Goal: Task Accomplishment & Management: Use online tool/utility

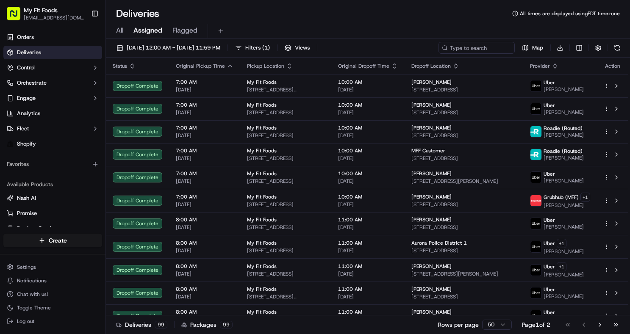
click at [118, 31] on span "All" at bounding box center [119, 30] width 7 height 10
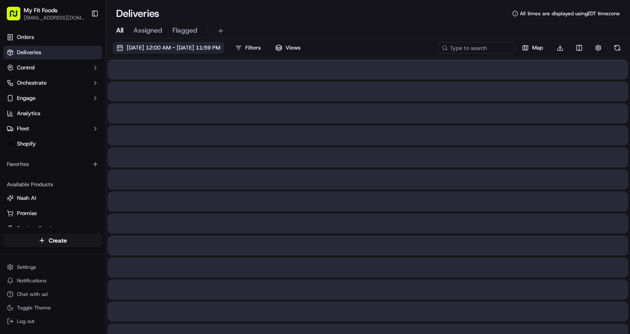
click at [130, 50] on span "[DATE] 12:00 AM - [DATE] 11:59 PM" at bounding box center [174, 48] width 94 height 8
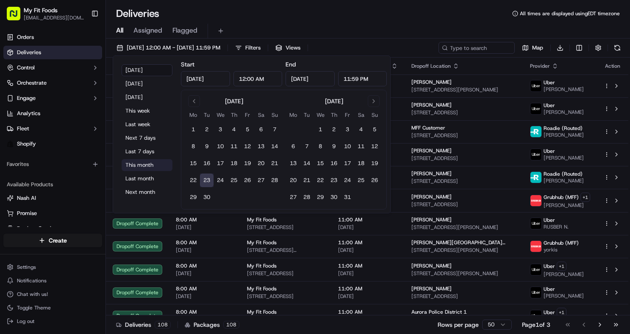
click at [139, 162] on button "This month" at bounding box center [147, 165] width 51 height 12
type input "[DATE]"
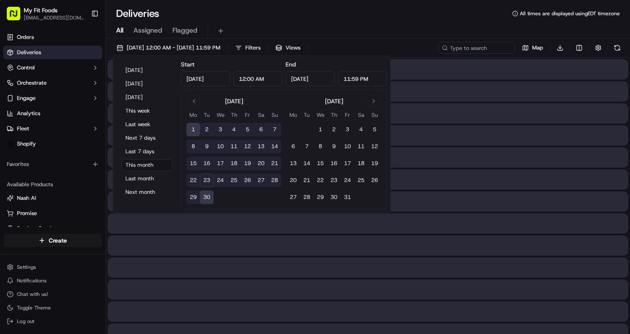
click at [267, 9] on div "Deliveries All times are displayed using EDT timezone" at bounding box center [368, 14] width 524 height 14
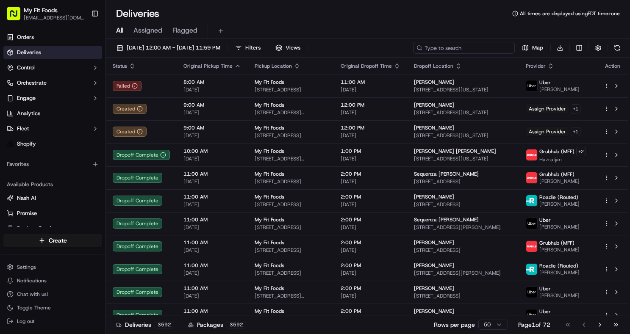
click at [458, 48] on input at bounding box center [464, 48] width 102 height 12
paste input "#948127"
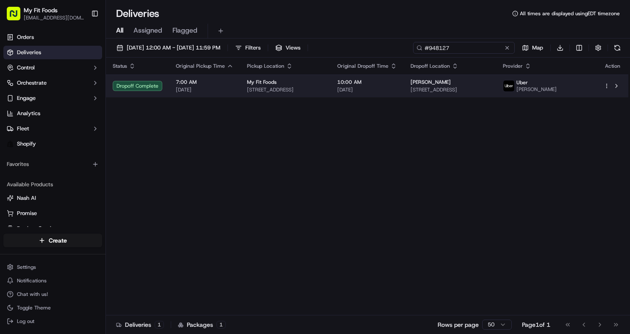
type input "#948127"
click at [331, 89] on td "My Fit Foods [STREET_ADDRESS]" at bounding box center [285, 86] width 90 height 23
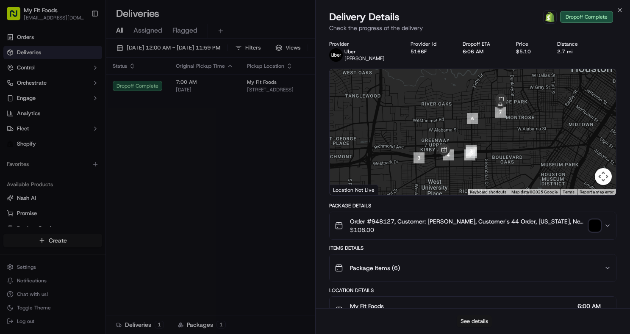
click at [471, 320] on button "See details" at bounding box center [474, 322] width 35 height 12
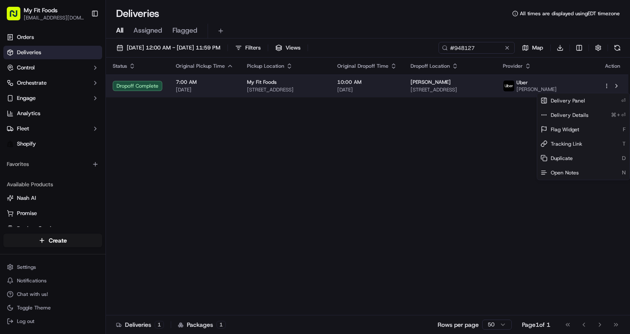
click at [606, 89] on html "My Fit Foods [EMAIL_ADDRESS][DOMAIN_NAME] Toggle Sidebar Orders Deliveries Cont…" at bounding box center [315, 167] width 630 height 334
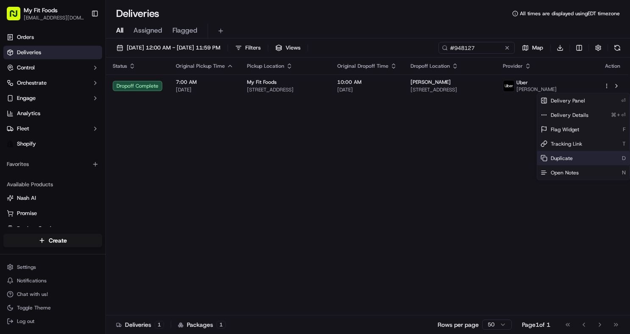
click at [571, 160] on span "Duplicate" at bounding box center [562, 158] width 22 height 7
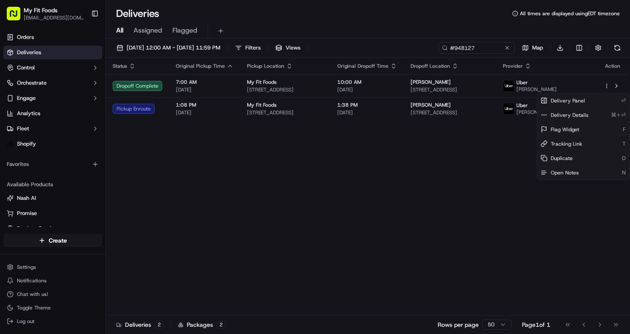
click at [508, 49] on html "My Fit Foods [EMAIL_ADDRESS][DOMAIN_NAME] Toggle Sidebar Orders Deliveries Cont…" at bounding box center [315, 167] width 630 height 334
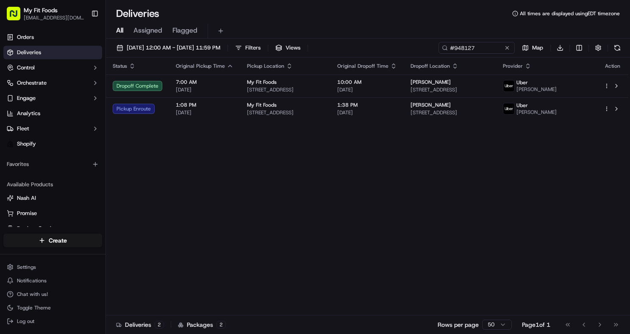
click at [508, 49] on button at bounding box center [507, 48] width 8 height 8
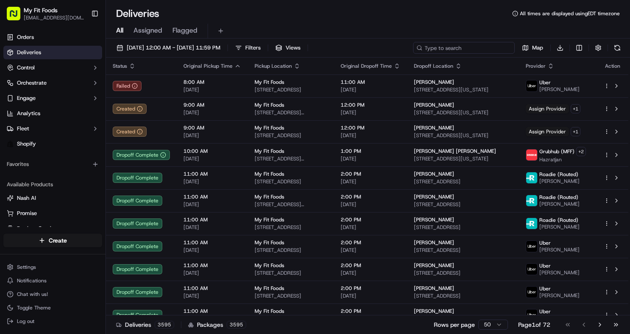
click at [468, 50] on input at bounding box center [464, 48] width 102 height 12
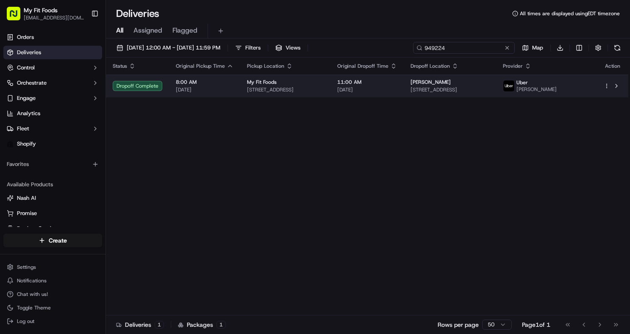
type input "949224"
click at [490, 92] on span "[STREET_ADDRESS]" at bounding box center [450, 89] width 79 height 7
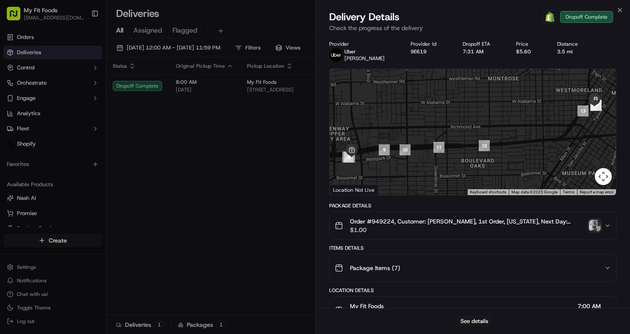
click at [595, 223] on img "button" at bounding box center [595, 226] width 12 height 12
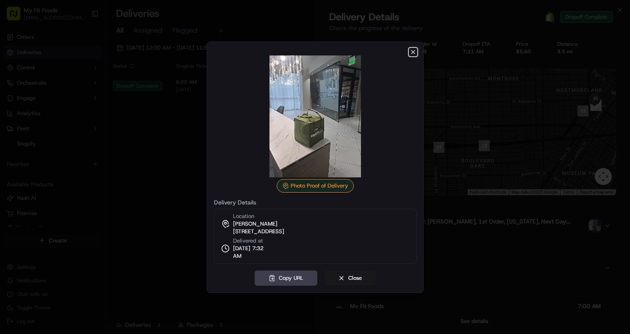
click at [415, 53] on icon "button" at bounding box center [413, 52] width 7 height 7
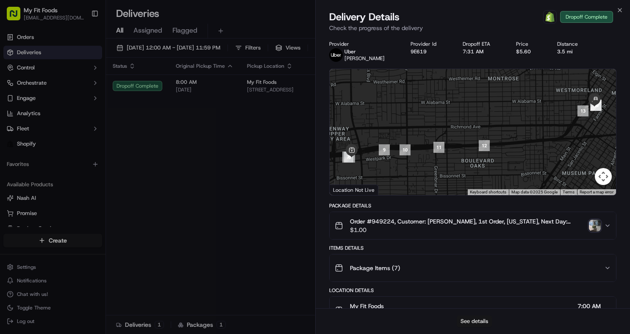
click at [479, 318] on button "See details" at bounding box center [474, 322] width 35 height 12
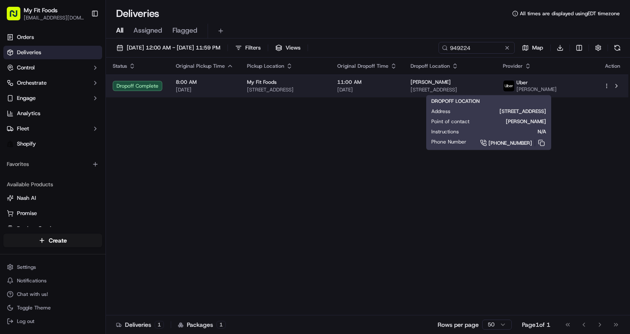
click at [490, 89] on span "[STREET_ADDRESS]" at bounding box center [450, 89] width 79 height 7
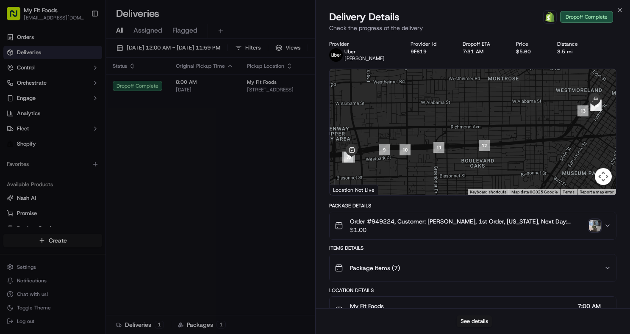
click at [588, 224] on div "Order #949224, Customer: [PERSON_NAME], 1st Order, [US_STATE], Next Day: [DATE]…" at bounding box center [470, 225] width 270 height 17
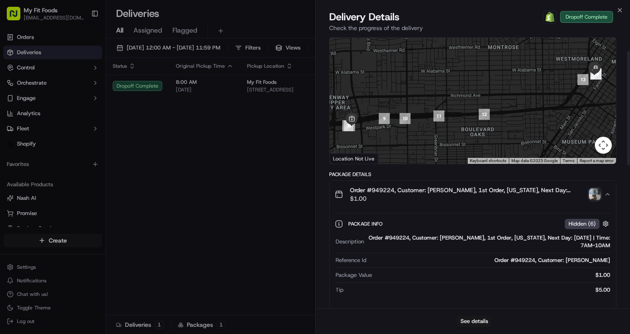
scroll to position [37, 0]
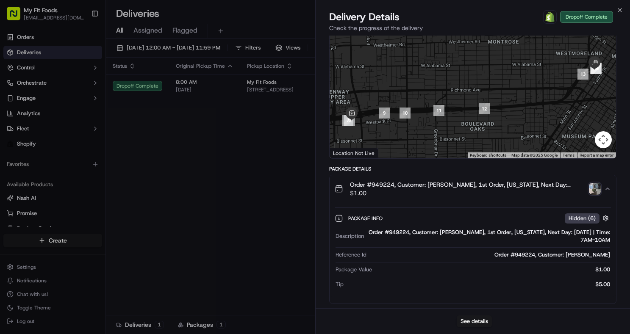
click at [594, 191] on img "button" at bounding box center [595, 189] width 12 height 12
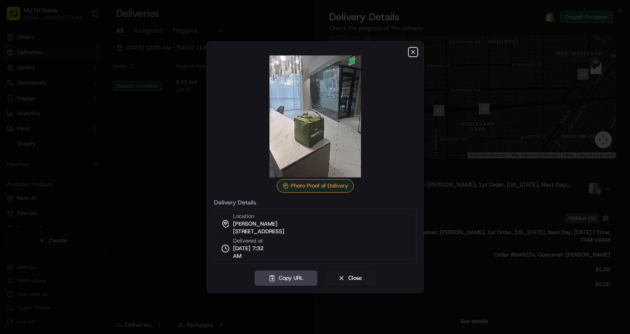
click at [414, 55] on icon "button" at bounding box center [413, 52] width 7 height 7
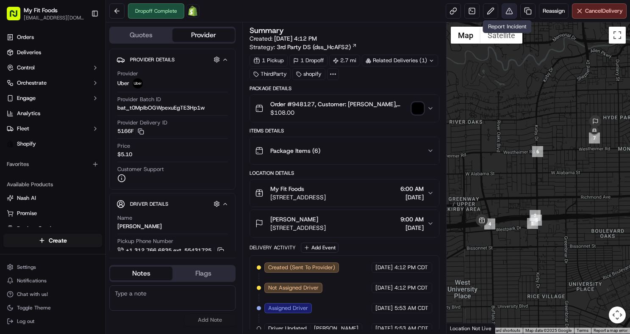
click at [508, 10] on button at bounding box center [509, 10] width 15 height 15
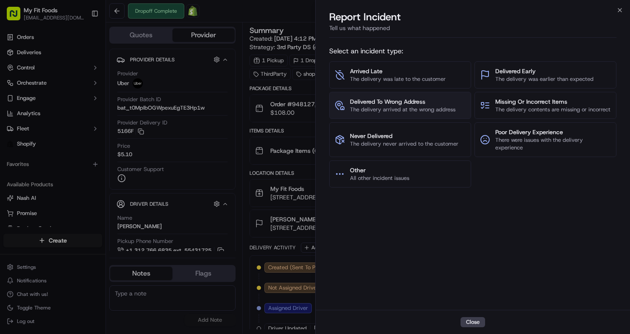
click at [367, 119] on button "Delivered To Wrong Address The delivery arrived at the wrong address" at bounding box center [400, 105] width 142 height 27
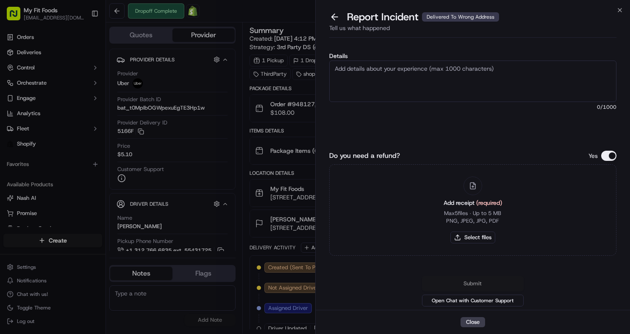
click at [389, 87] on textarea "Details" at bounding box center [473, 82] width 288 height 42
type textarea "Customer did not receive order, and proof of delivery was inadmissable (black s…"
click at [379, 132] on div "Details Customer did not receive order, and proof of delivery was inadmissable …" at bounding box center [473, 97] width 288 height 89
click at [461, 238] on button "Select files" at bounding box center [473, 238] width 45 height 12
type input "C:\fakepath\stuart.pdf"
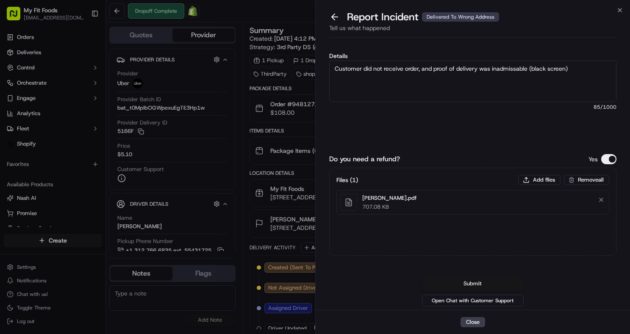
click at [471, 283] on button "Submit" at bounding box center [473, 283] width 102 height 15
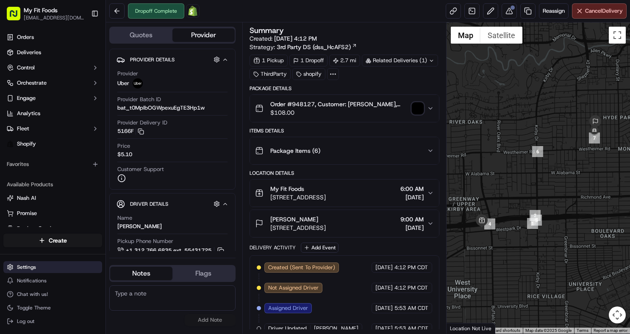
click at [20, 269] on html "My Fit Foods support@myfitfoods.com Toggle Sidebar Orders Deliveries Control Or…" at bounding box center [315, 167] width 630 height 334
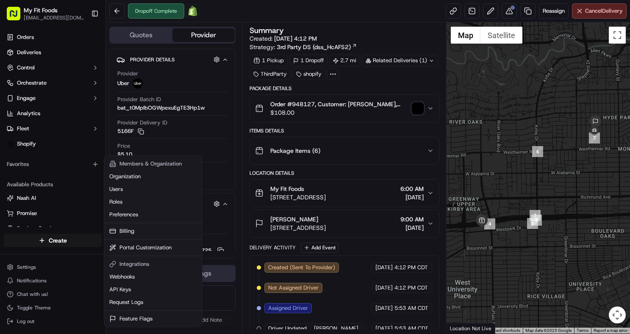
click at [47, 71] on html "My Fit Foods support@myfitfoods.com Toggle Sidebar Orders Deliveries Control Or…" at bounding box center [315, 167] width 630 height 334
click at [47, 71] on button "Control" at bounding box center [52, 68] width 99 height 14
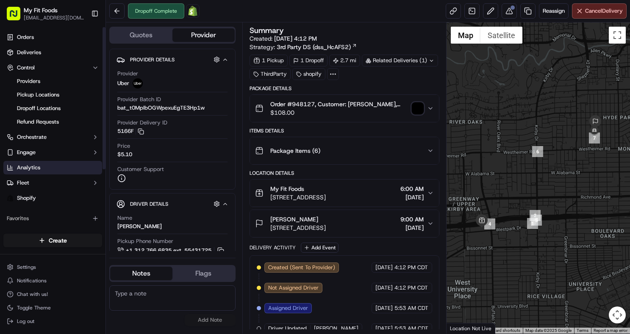
click at [39, 173] on link "Analytics" at bounding box center [52, 168] width 99 height 14
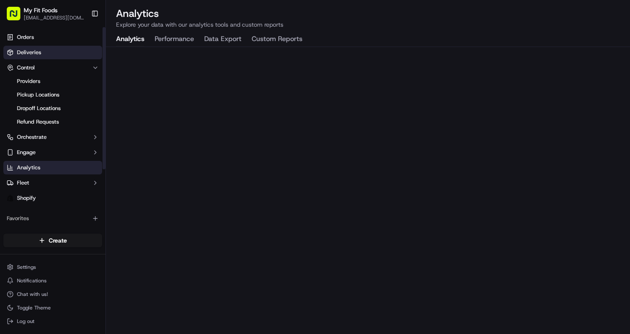
click at [73, 53] on link "Deliveries" at bounding box center [52, 53] width 99 height 14
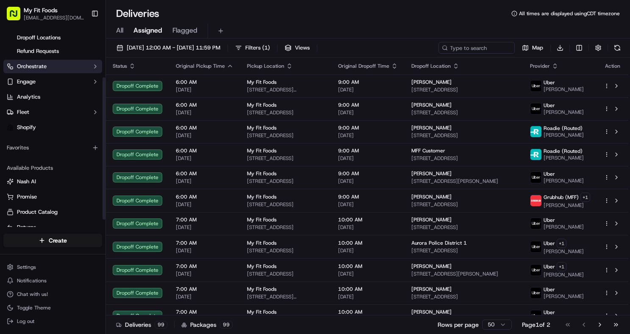
scroll to position [81, 0]
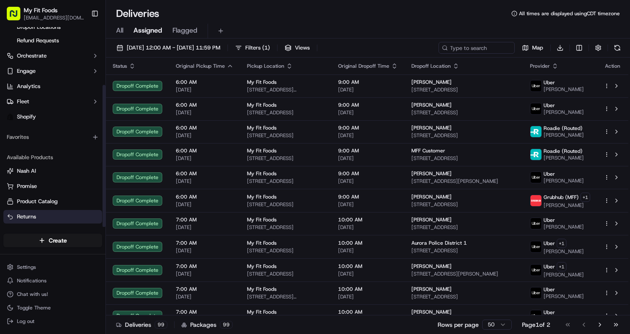
click at [27, 219] on span "Returns" at bounding box center [26, 217] width 19 height 8
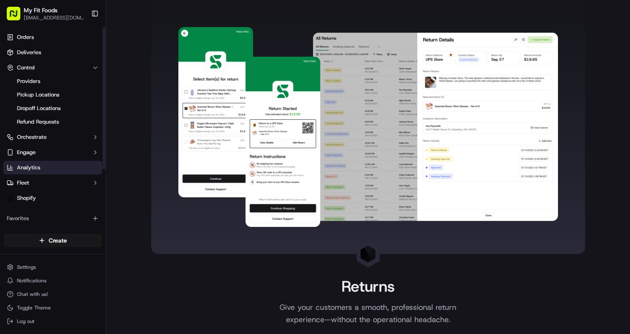
click at [29, 172] on link "Analytics" at bounding box center [52, 168] width 99 height 14
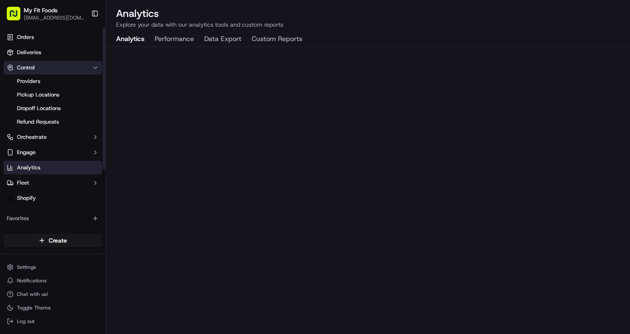
click at [42, 71] on button "Control" at bounding box center [52, 68] width 99 height 14
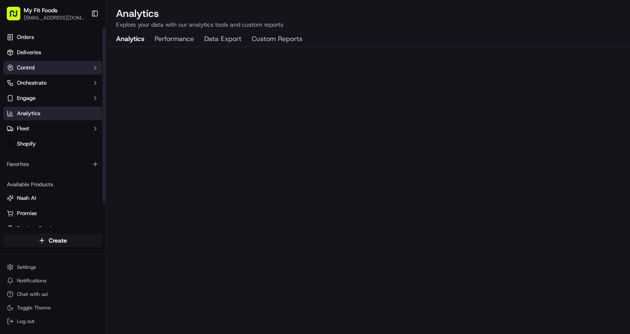
click at [96, 68] on icon "button" at bounding box center [95, 67] width 7 height 7
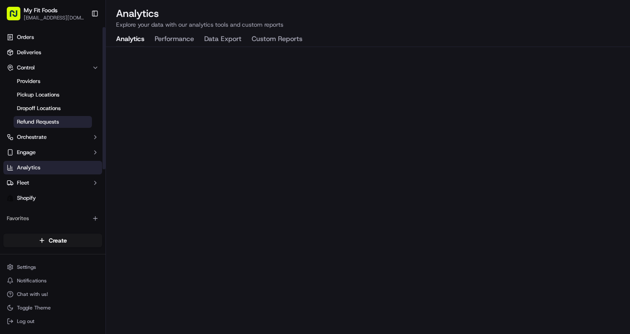
click at [41, 123] on span "Refund Requests" at bounding box center [38, 122] width 42 height 8
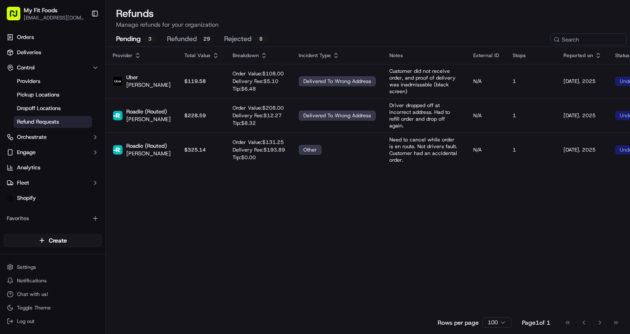
click at [191, 40] on button "refunded 29" at bounding box center [190, 39] width 47 height 14
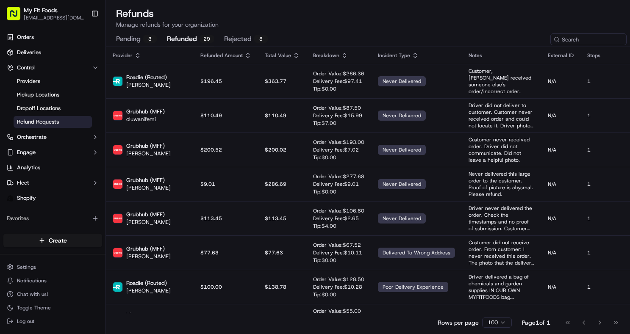
click at [240, 38] on button "rejected 8" at bounding box center [246, 39] width 44 height 14
click at [185, 39] on button "refunded 29" at bounding box center [190, 39] width 47 height 14
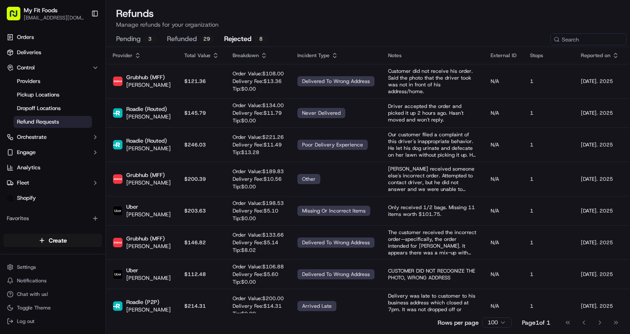
click at [244, 42] on button "rejected 8" at bounding box center [246, 39] width 44 height 14
click at [149, 39] on div "3" at bounding box center [150, 39] width 14 height 8
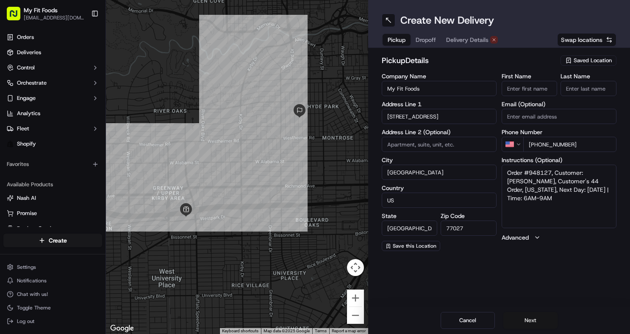
click at [528, 318] on button "Next" at bounding box center [531, 320] width 54 height 17
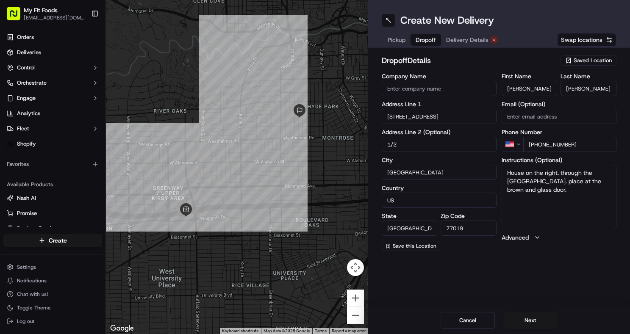
click at [544, 191] on textarea "House on the right. through the [GEOGRAPHIC_DATA]. place at the brown and glass…" at bounding box center [559, 197] width 115 height 64
paste textarea "[PHONE_NUMBER]"
type textarea "House on the right. through the [GEOGRAPHIC_DATA]. place at the brown and glass…"
click at [563, 295] on div "Create New Delivery Pickup Dropoff Delivery Details Swap locations dropoff Deta…" at bounding box center [499, 167] width 262 height 334
click at [522, 319] on button "Next" at bounding box center [531, 320] width 54 height 17
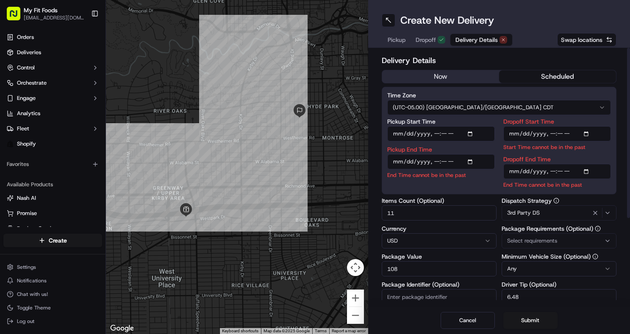
click at [442, 81] on button "now" at bounding box center [440, 76] width 117 height 13
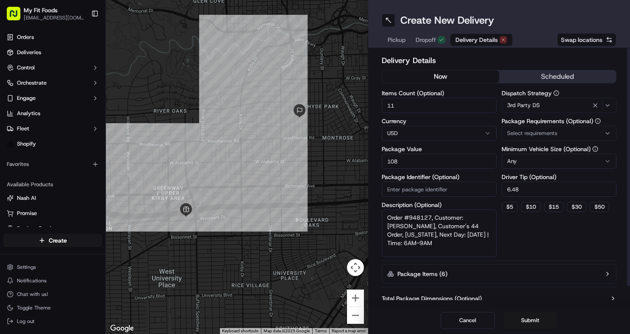
scroll to position [21, 0]
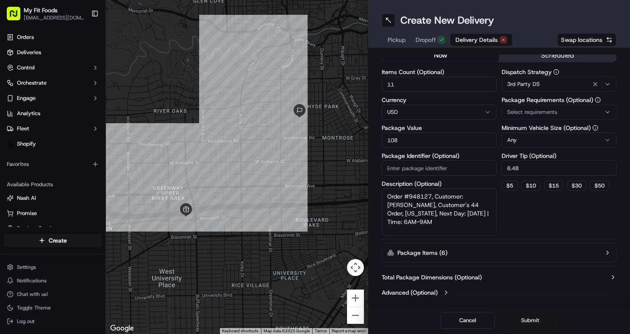
click at [524, 317] on button "Submit" at bounding box center [531, 320] width 54 height 17
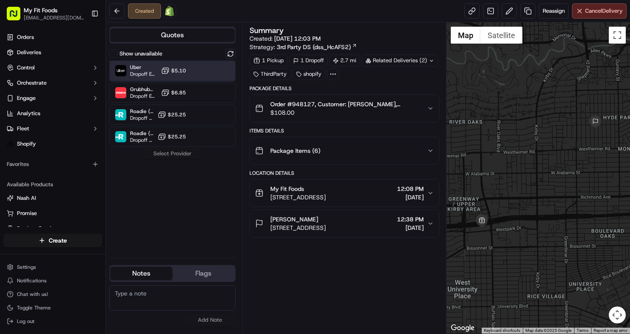
click at [218, 69] on div "Uber Dropoff ETA 30 minutes $5.10" at bounding box center [172, 71] width 126 height 20
click at [178, 153] on button "Assign Provider" at bounding box center [172, 154] width 60 height 10
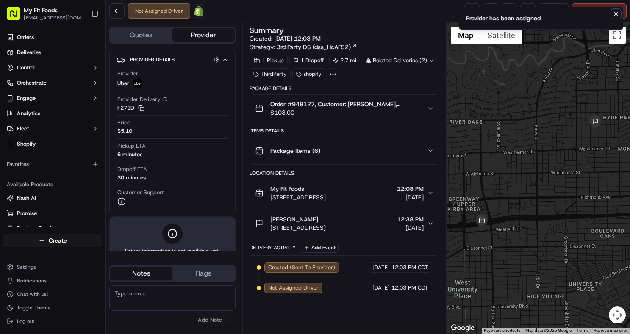
click at [616, 15] on icon "Notifications (F8)" at bounding box center [616, 14] width 7 height 7
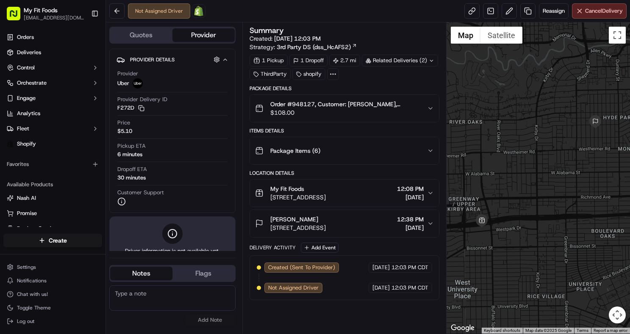
click at [465, 20] on div "Not Assigned Driver Open Order in Shopify Reassign Cancel Delivery" at bounding box center [368, 11] width 524 height 22
click at [467, 17] on link at bounding box center [472, 10] width 15 height 15
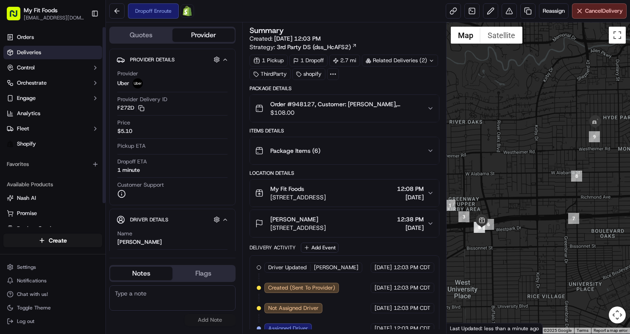
click at [56, 56] on link "Deliveries" at bounding box center [52, 53] width 99 height 14
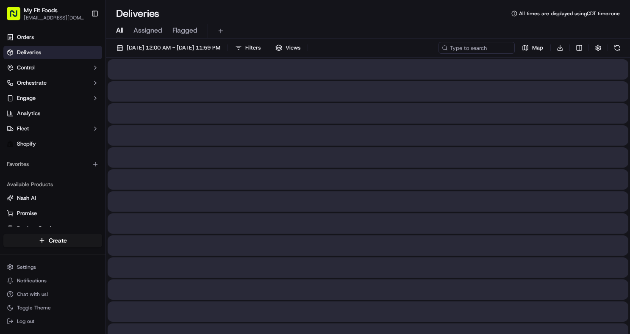
click at [121, 31] on span "All" at bounding box center [119, 30] width 7 height 10
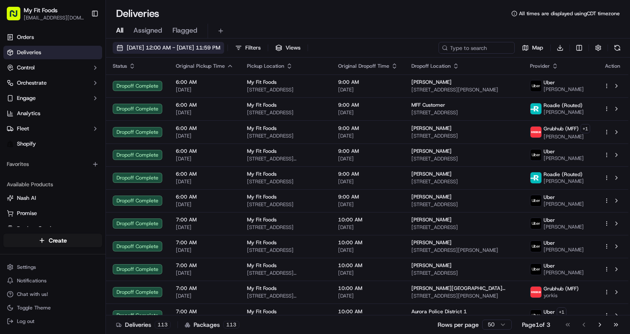
click at [131, 49] on span "[DATE] 12:00 AM - [DATE] 11:59 PM" at bounding box center [174, 48] width 94 height 8
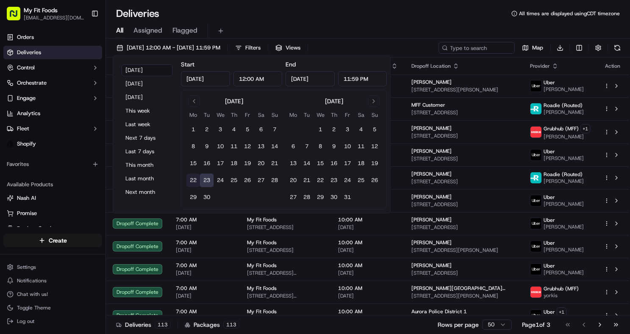
click at [194, 178] on button "22" at bounding box center [194, 181] width 14 height 14
type input "Sep 22, 2025"
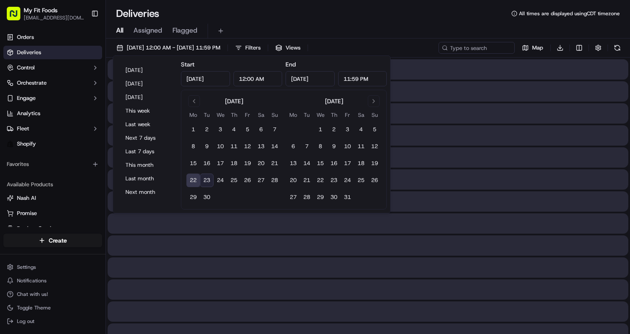
click at [194, 178] on button "22" at bounding box center [194, 181] width 14 height 14
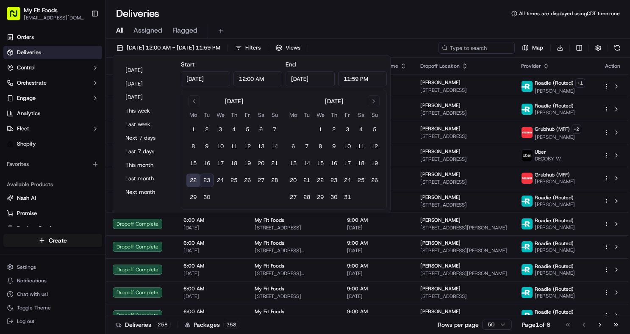
click at [294, 26] on div "All Assigned Flagged" at bounding box center [368, 31] width 524 height 15
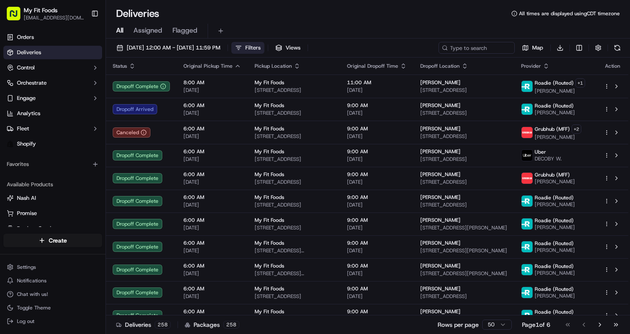
click at [265, 48] on button "Filters" at bounding box center [247, 48] width 33 height 12
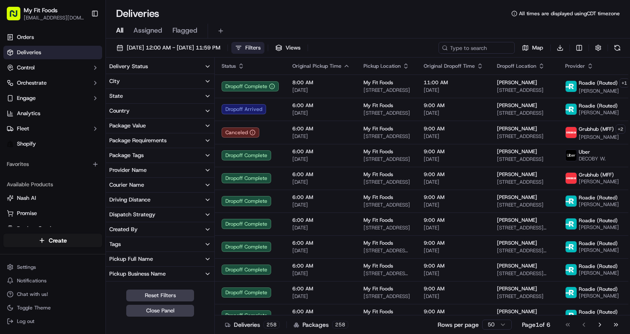
click at [153, 155] on button "Package Tags" at bounding box center [160, 155] width 109 height 14
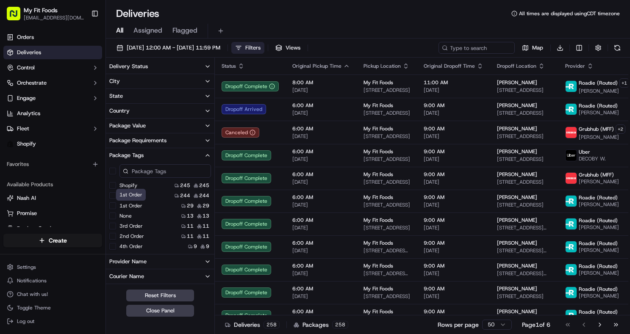
click at [135, 207] on label "1st Order" at bounding box center [131, 206] width 23 height 7
click at [116, 207] on Order "1st Order" at bounding box center [112, 206] width 7 height 7
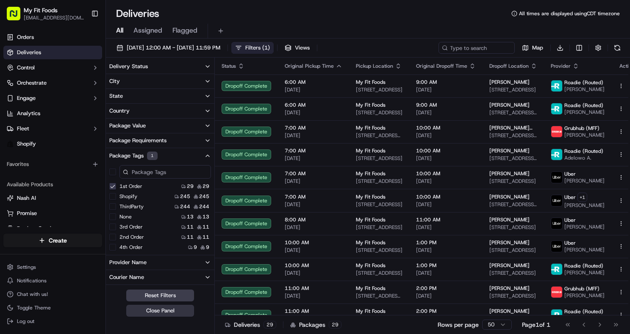
click at [156, 311] on button "Close Panel" at bounding box center [160, 311] width 68 height 12
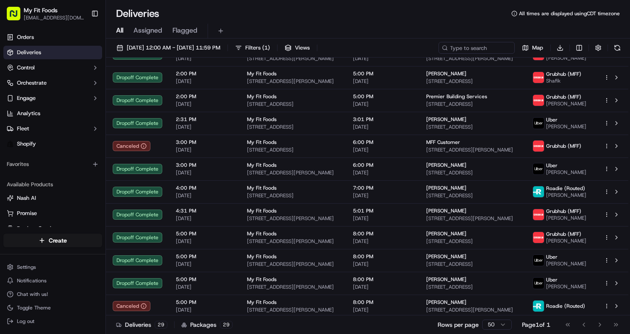
scroll to position [423, 0]
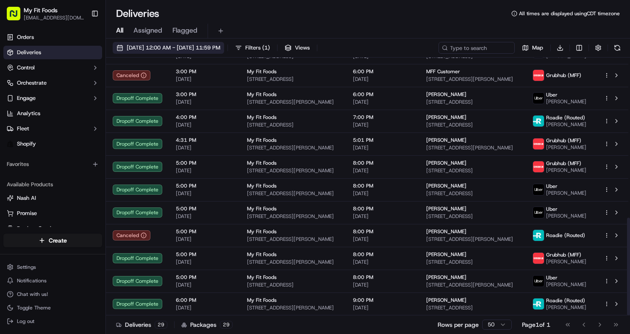
click at [160, 49] on span "09/22/2025 12:00 AM - 09/22/2025 11:59 PM" at bounding box center [174, 48] width 94 height 8
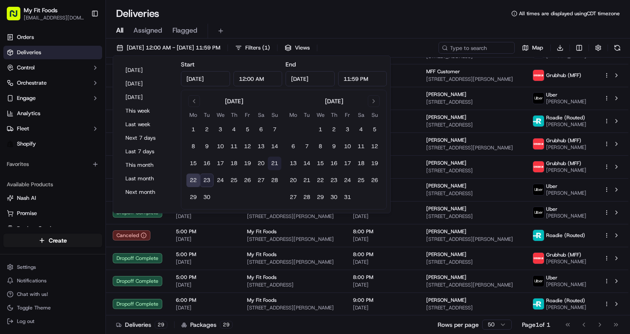
click at [268, 164] on button "21" at bounding box center [275, 164] width 14 height 14
type input "Sep 21, 2025"
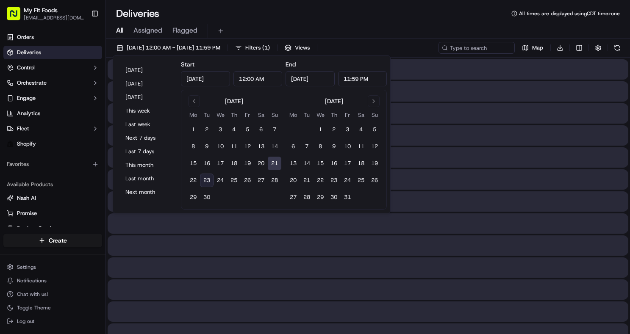
click at [268, 164] on button "21" at bounding box center [275, 164] width 14 height 14
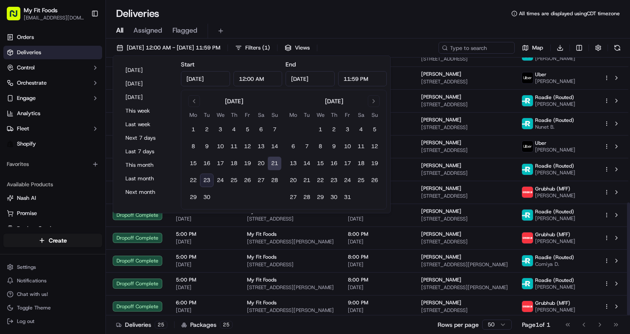
scroll to position [331, 0]
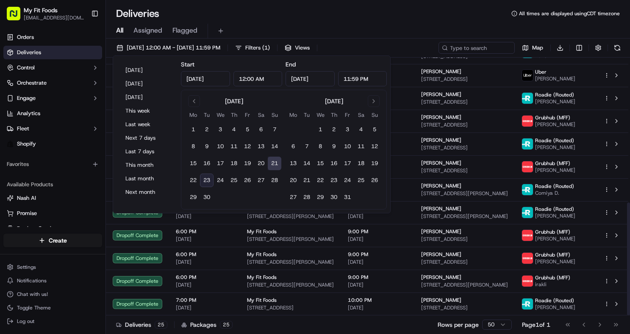
click at [409, 21] on div "All Assigned Flagged" at bounding box center [368, 29] width 524 height 18
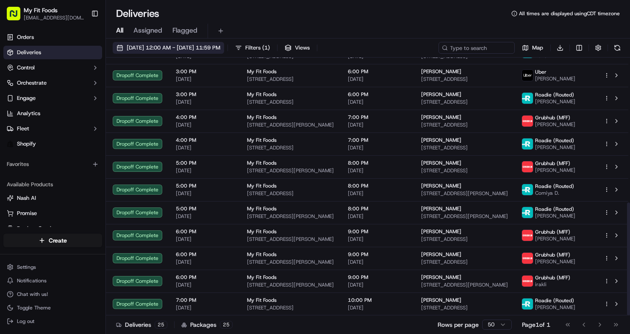
click at [139, 44] on button "09/21/2025 12:00 AM - 09/21/2025 11:59 PM" at bounding box center [168, 48] width 111 height 12
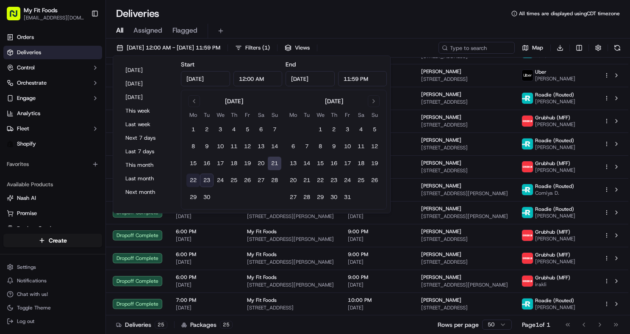
click at [194, 181] on button "22" at bounding box center [194, 181] width 14 height 14
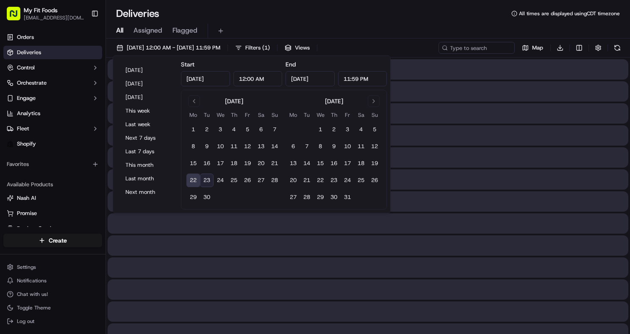
type input "Sep 22, 2025"
click at [194, 181] on button "22" at bounding box center [194, 181] width 14 height 14
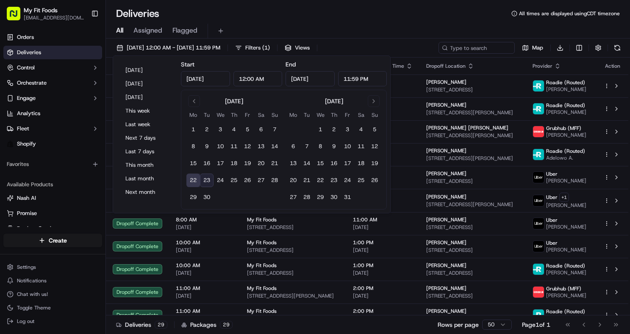
click at [387, 39] on div "09/22/2025 12:00 AM - 09/22/2025 11:59 PM Filters ( 1 ) Views Map Download Stat…" at bounding box center [368, 188] width 524 height 298
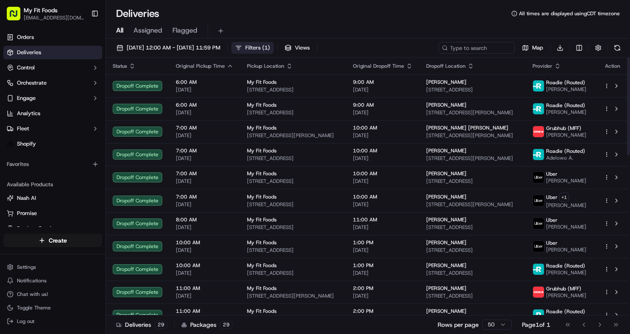
click at [270, 47] on span "Filters ( 1 )" at bounding box center [257, 48] width 25 height 8
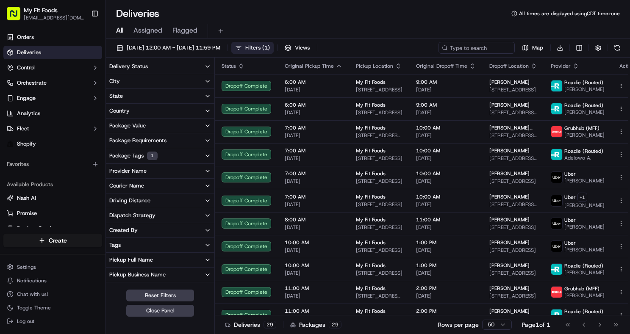
click at [190, 71] on button "Delivery Status" at bounding box center [160, 66] width 109 height 14
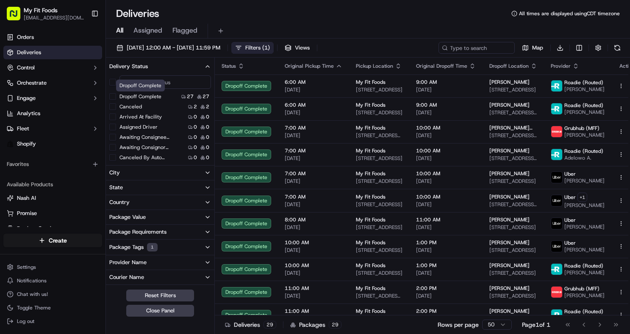
click at [154, 98] on label "Dropoff Complete" at bounding box center [141, 96] width 42 height 7
click at [116, 98] on button "Dropoff Complete" at bounding box center [112, 96] width 7 height 7
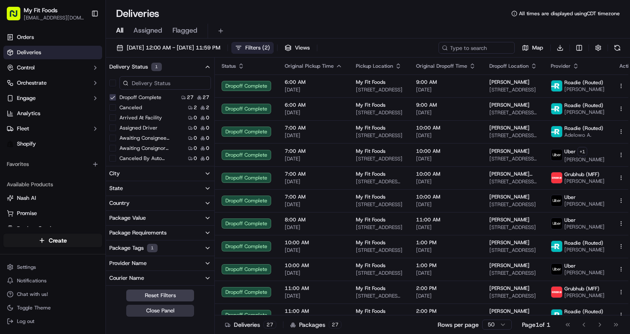
click at [161, 315] on button "Close Panel" at bounding box center [160, 311] width 68 height 12
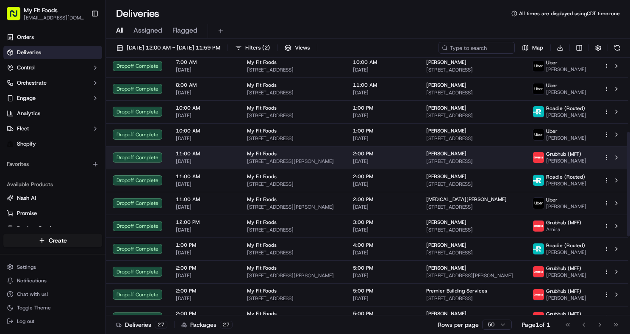
scroll to position [377, 0]
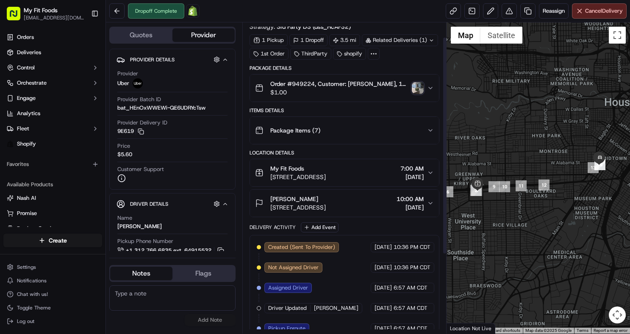
scroll to position [21, 0]
click at [429, 198] on button "Tre Ward 3800 Main St, Houston, TX 77002, US 10:00 AM 09/23/2025" at bounding box center [344, 202] width 189 height 27
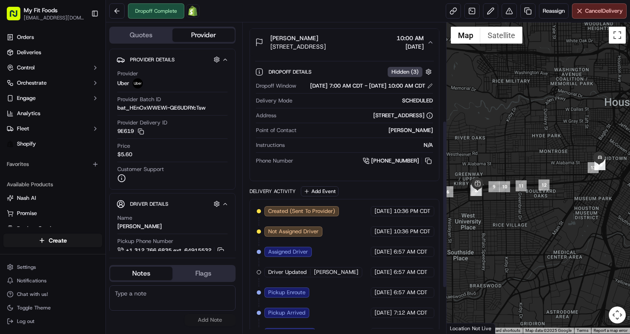
scroll to position [0, 0]
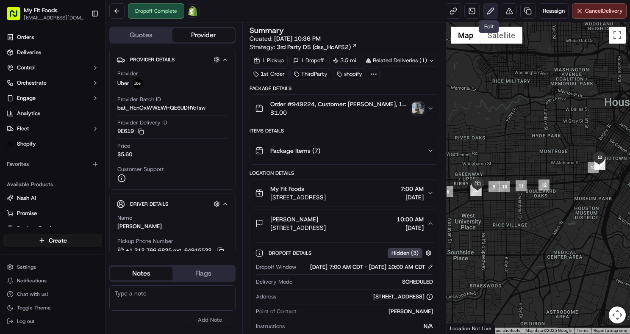
click at [490, 10] on button at bounding box center [490, 10] width 15 height 15
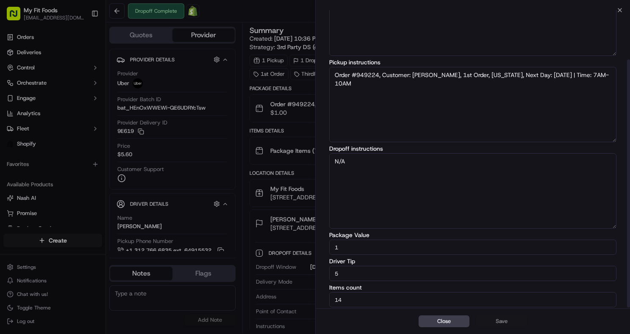
scroll to position [60, 0]
click at [443, 322] on button "Close" at bounding box center [444, 322] width 51 height 12
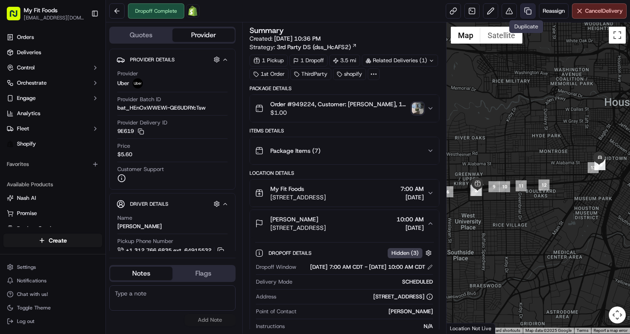
click at [525, 17] on link at bounding box center [528, 10] width 15 height 15
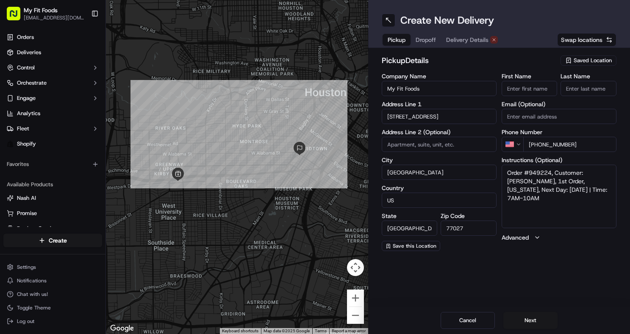
click at [425, 39] on span "Dropoff" at bounding box center [426, 40] width 20 height 8
